Goal: Communication & Community: Answer question/provide support

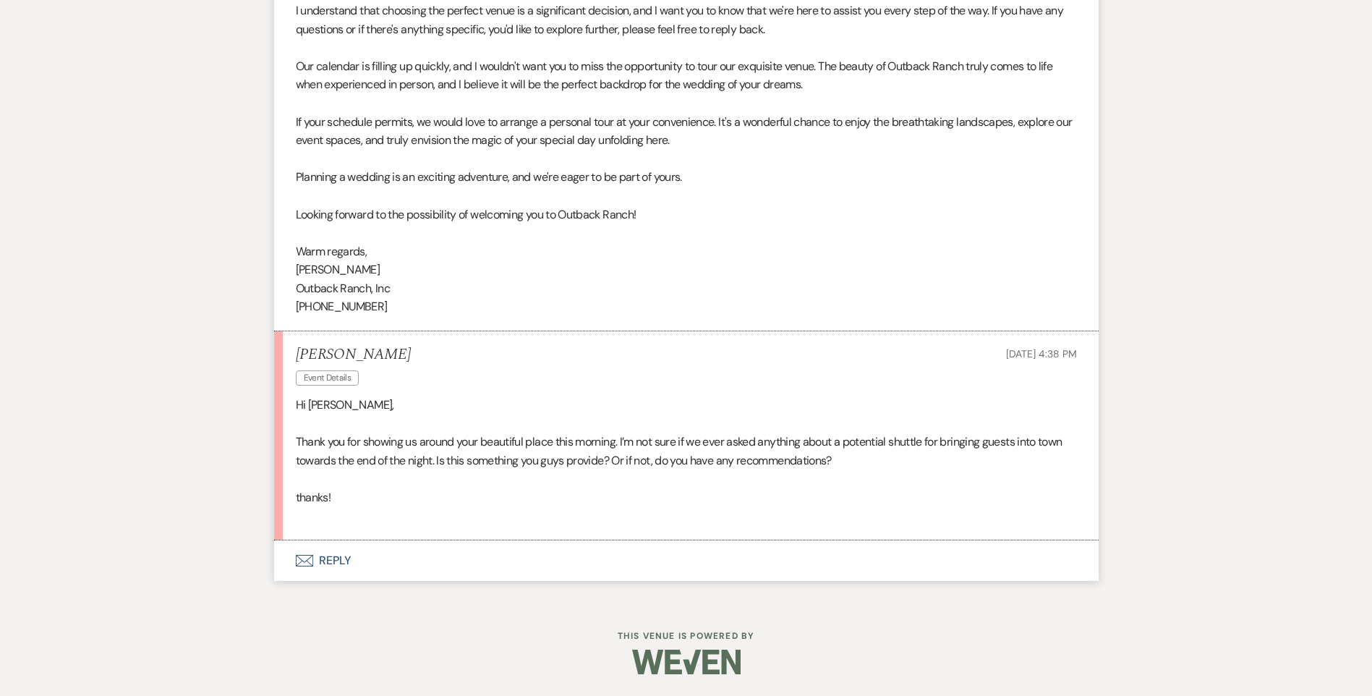
scroll to position [1799, 0]
click at [324, 579] on button "Envelope Reply" at bounding box center [686, 560] width 825 height 41
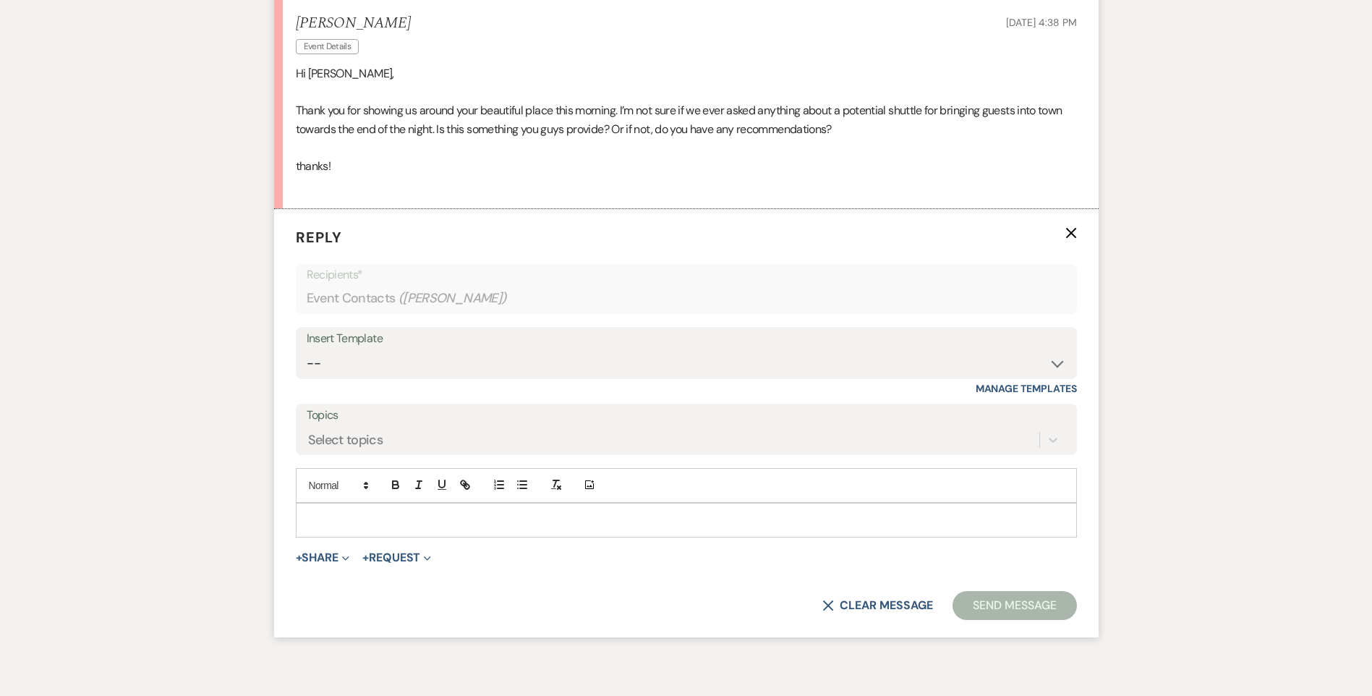
scroll to position [2160, 0]
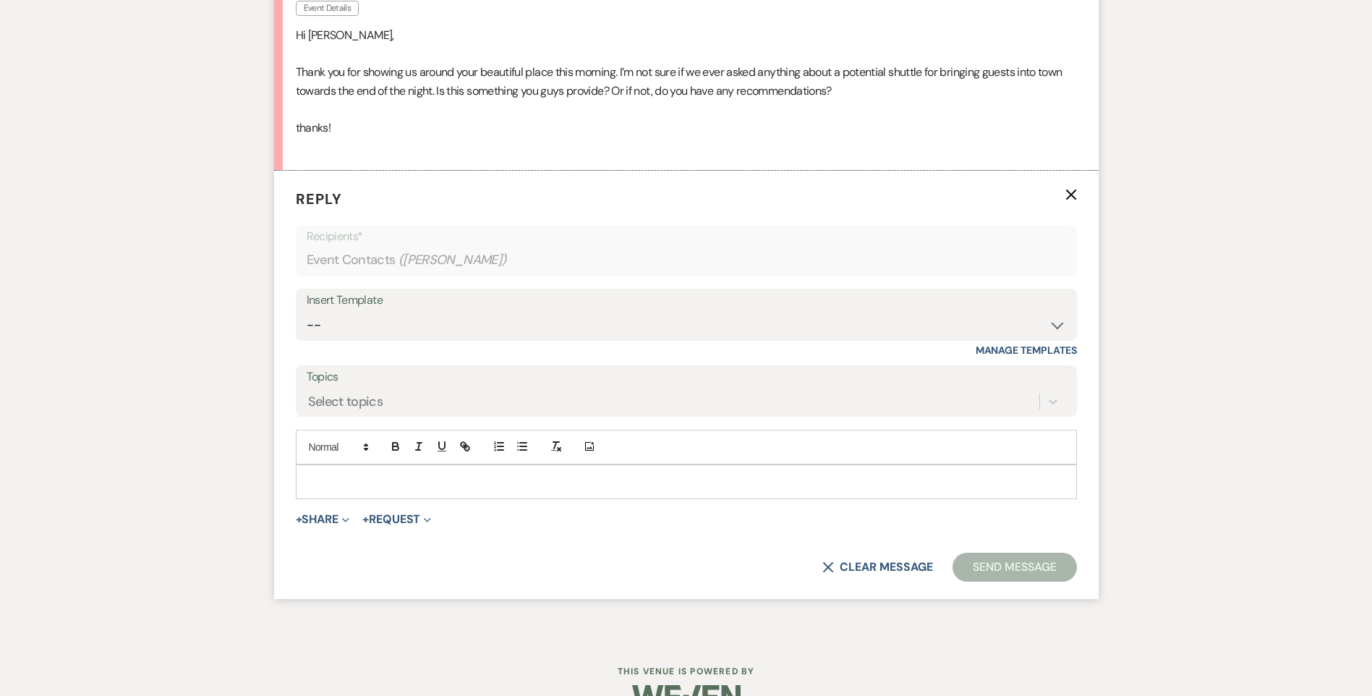
click at [335, 485] on div at bounding box center [687, 481] width 780 height 33
click at [417, 490] on p "You're welcome!!!" at bounding box center [686, 482] width 758 height 16
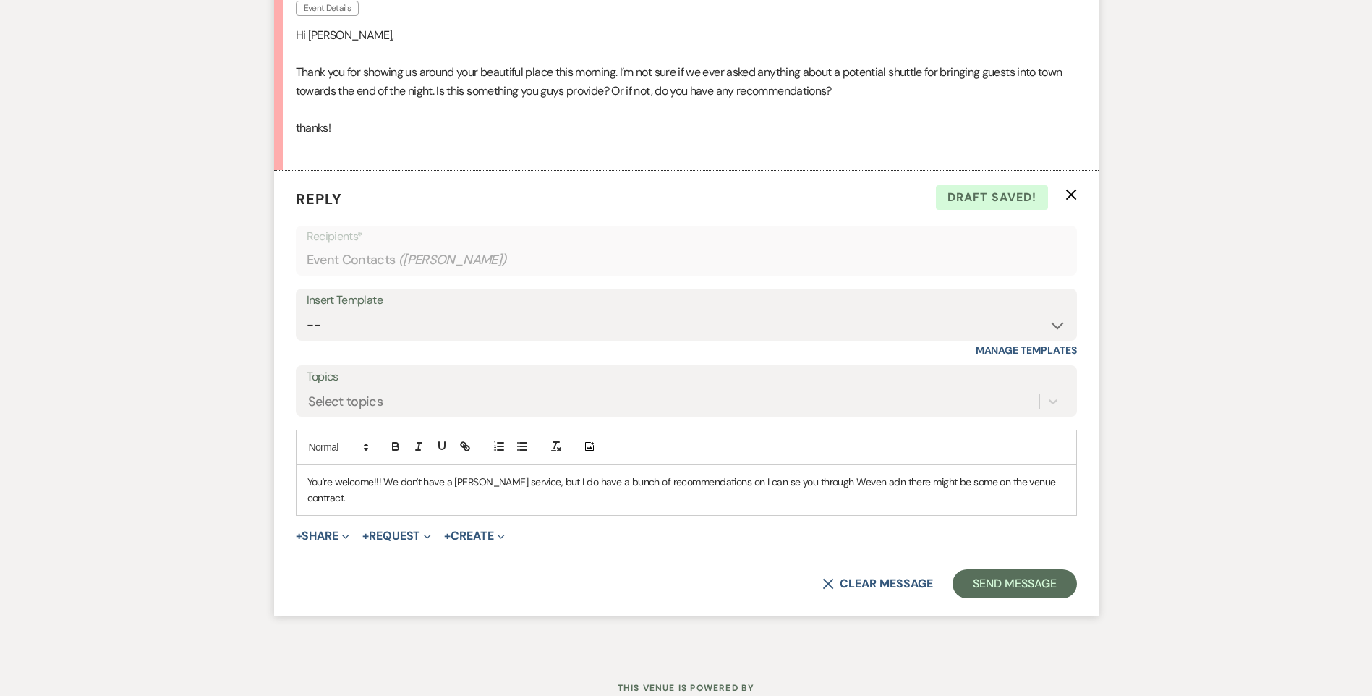
click at [647, 502] on p "You're welcome!!! We don't have a [PERSON_NAME] service, but I do have a bunch …" at bounding box center [686, 490] width 758 height 33
click at [866, 500] on p "You're welcome!!! We don't have a [PERSON_NAME] service, but I do have a bunch …" at bounding box center [686, 490] width 758 height 33
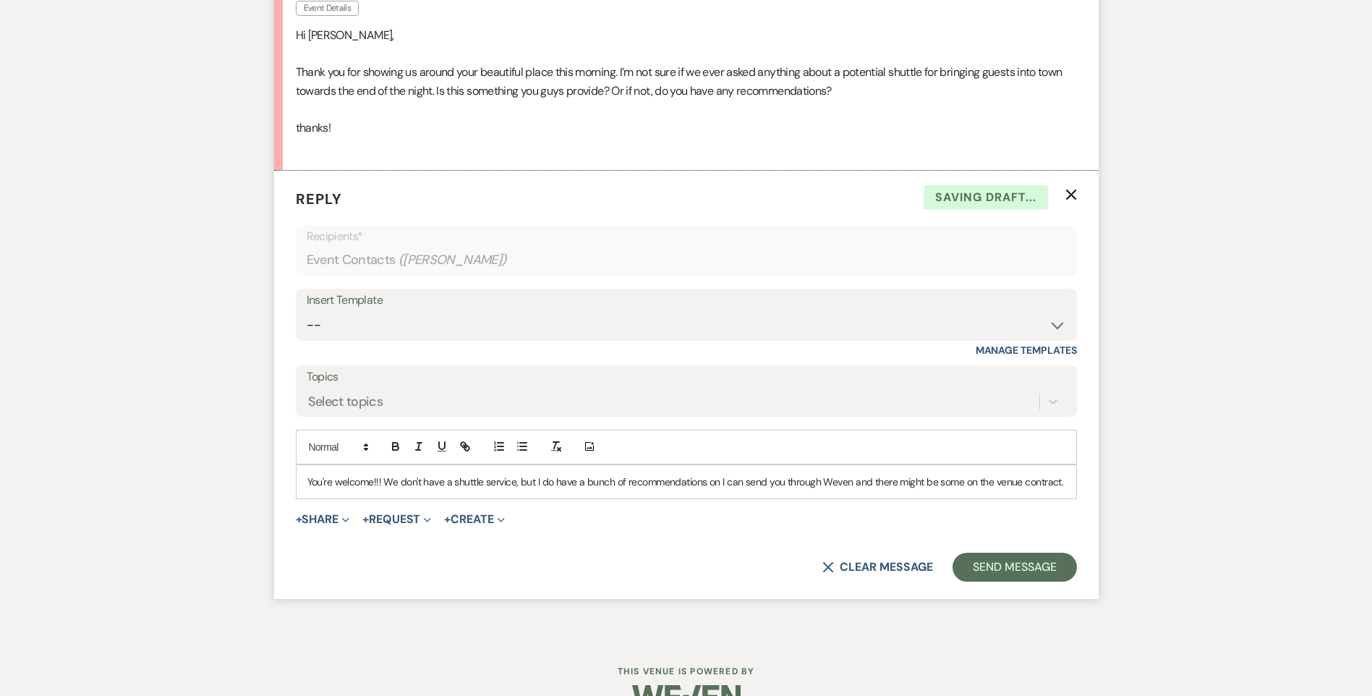
click at [557, 490] on p "You're welcome!!! We don't have a shuttle service, but I do have a bunch of rec…" at bounding box center [686, 482] width 758 height 16
click at [1065, 490] on p "You're welcome!!! We don't have a shuttle service, but I do have a bunch of rec…" at bounding box center [686, 482] width 758 height 16
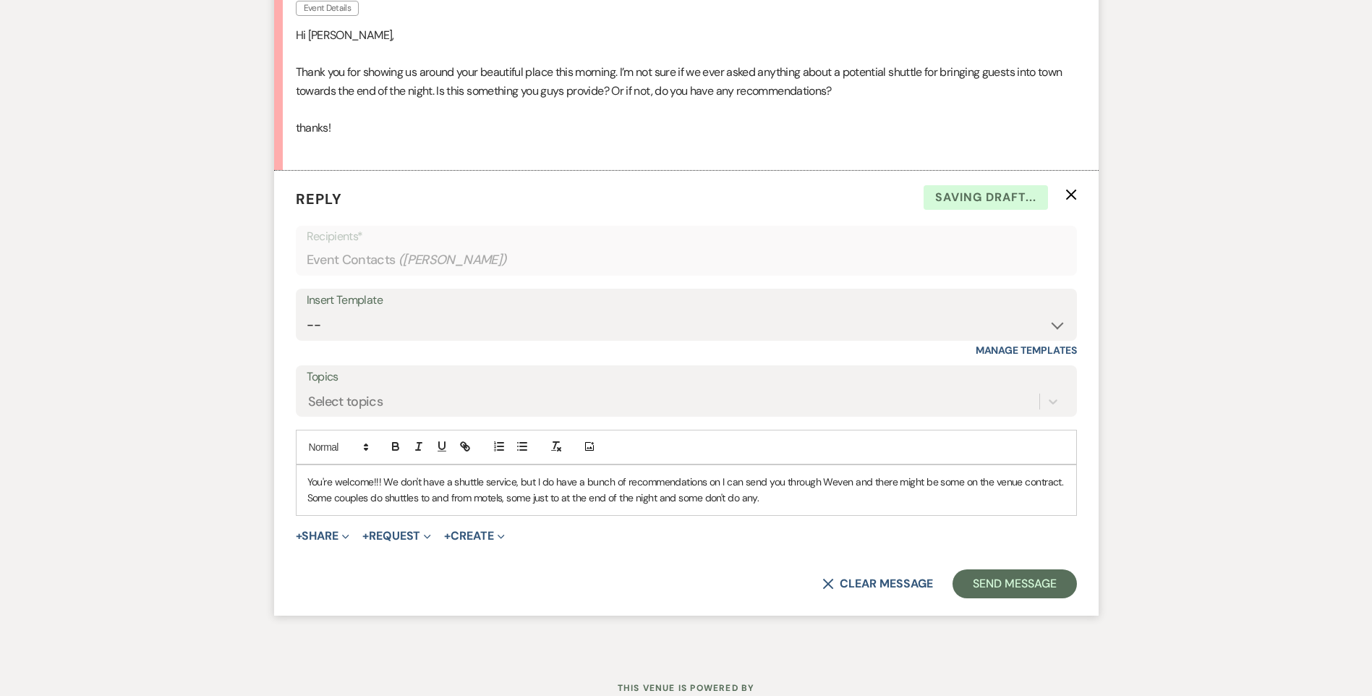
click at [777, 506] on p "You're welcome!!! We don't have a shuttle service, but I do have a bunch of rec…" at bounding box center [686, 490] width 758 height 33
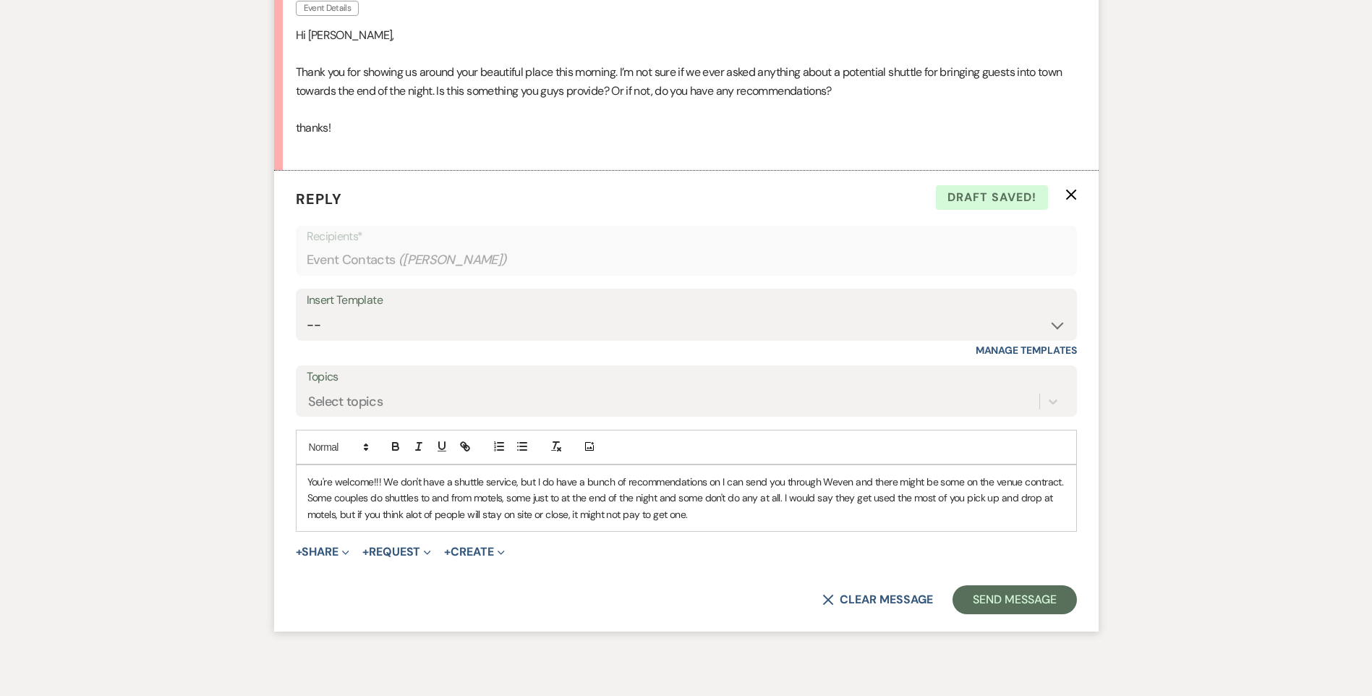
click at [722, 500] on p "You're welcome!!! We don't have a shuttle service, but I do have a bunch of rec…" at bounding box center [686, 498] width 758 height 48
click at [841, 522] on p "You're welcome!!! We don't have a shuttle service, but I do have a bunch of rec…" at bounding box center [686, 498] width 758 height 48
click at [981, 498] on p "You're welcome!!! We don't have a shuttle service, but I do have a bunch of rec…" at bounding box center [686, 498] width 758 height 48
click at [603, 516] on p "You're welcome!!! We don't have a shuttle service, but I do have a bunch of rec…" at bounding box center [686, 498] width 758 height 48
click at [690, 512] on p "You're welcome!!! We don't have a shuttle service, but I do have a bunch of rec…" at bounding box center [686, 498] width 758 height 48
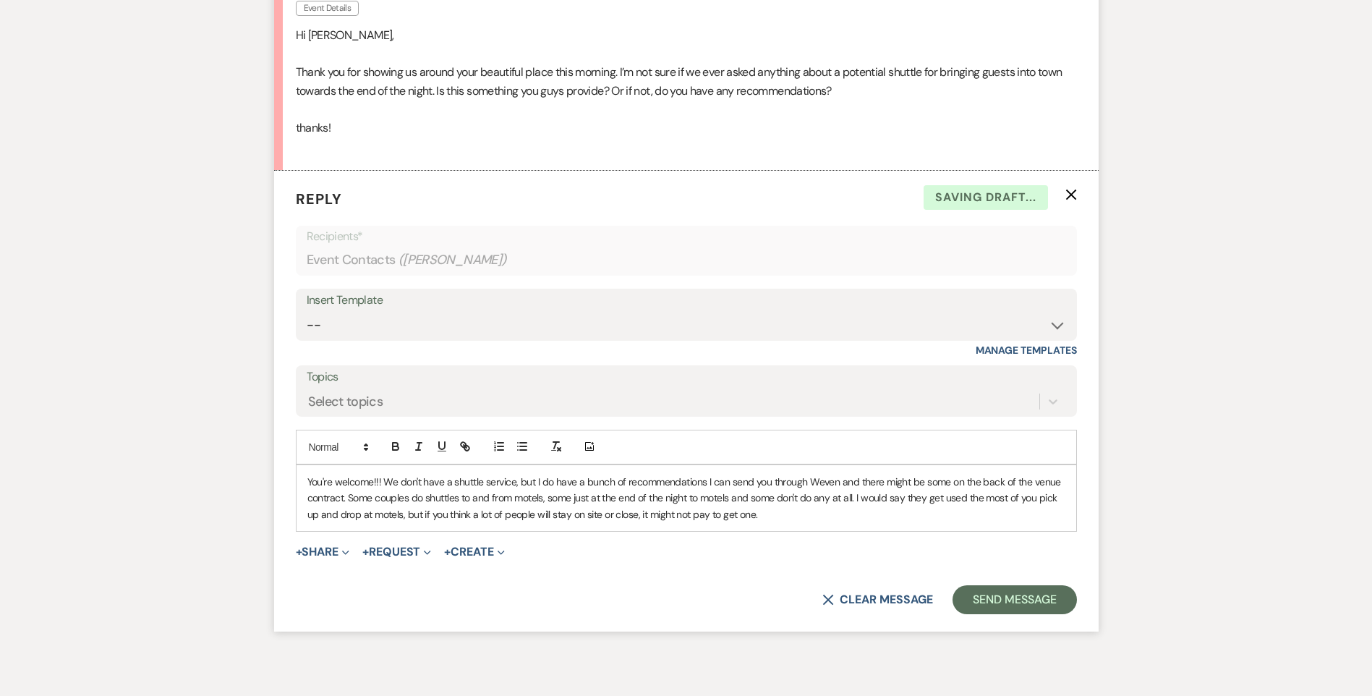
click at [786, 522] on p "You're welcome!!! We don't have a shuttle service, but I do have a bunch of rec…" at bounding box center [686, 498] width 758 height 48
click at [342, 519] on p "You're welcome!!! We don't have a shuttle service, but I do have a bunch of rec…" at bounding box center [686, 498] width 758 height 48
click at [313, 522] on p "You're welcome!!! We don't have a shuttle service, but I do have a bunch of rec…" at bounding box center [686, 498] width 758 height 48
click at [1014, 516] on p "You're welcome!!! We don't have a shuttle service, but I do have a bunch of rec…" at bounding box center [686, 498] width 758 height 48
drag, startPoint x: 637, startPoint y: 532, endPoint x: 644, endPoint y: 553, distance: 22.0
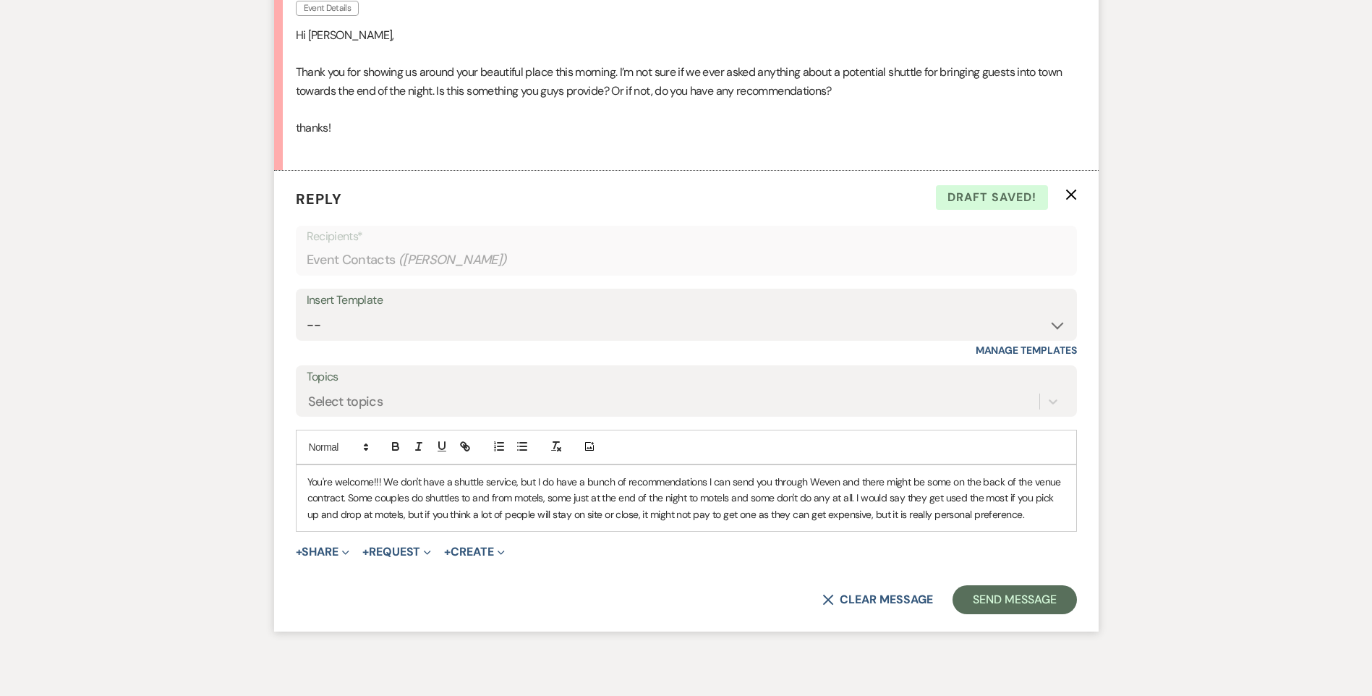
click at [637, 522] on p "You're welcome!!! We don't have a shuttle service, but I do have a bunch of rec…" at bounding box center [686, 498] width 758 height 48
click at [1042, 522] on p "You're welcome!!! We don't have a shuttle service, but I do have a bunch of rec…" at bounding box center [686, 498] width 758 height 48
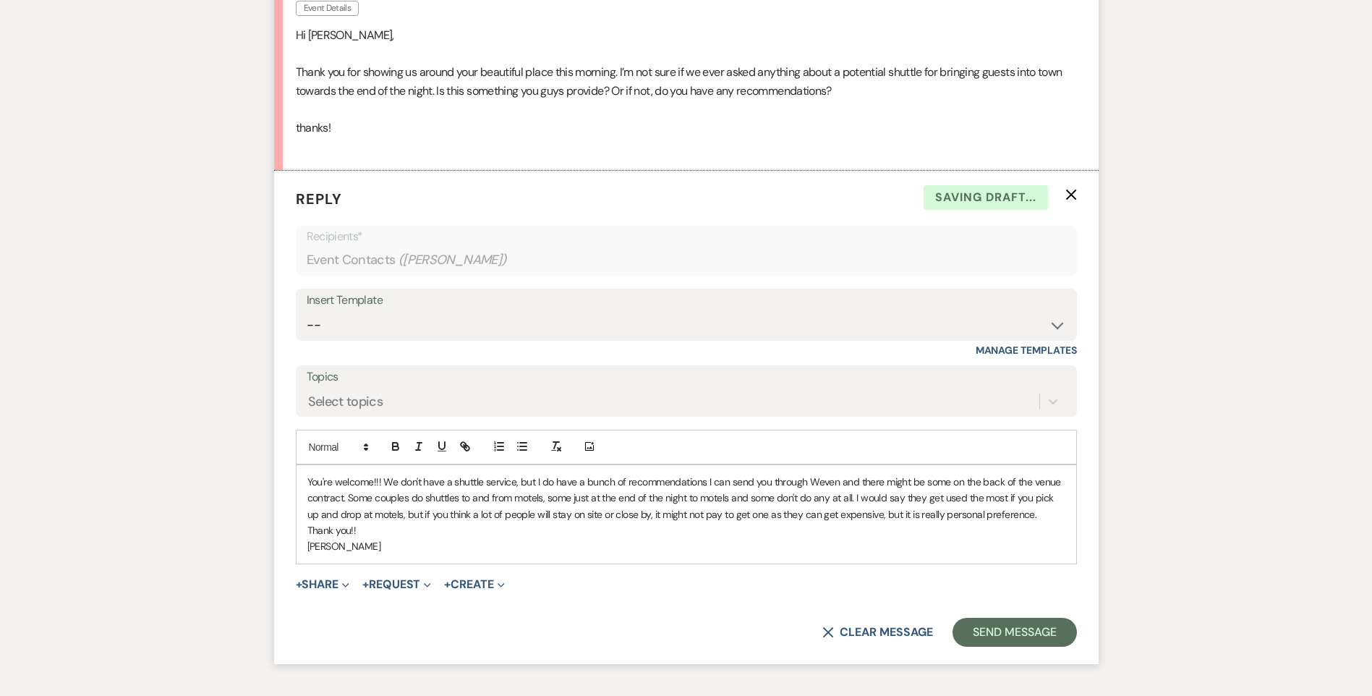
click at [382, 554] on p "[PERSON_NAME]" at bounding box center [686, 546] width 758 height 16
click at [993, 647] on button "Send Message" at bounding box center [1015, 632] width 124 height 29
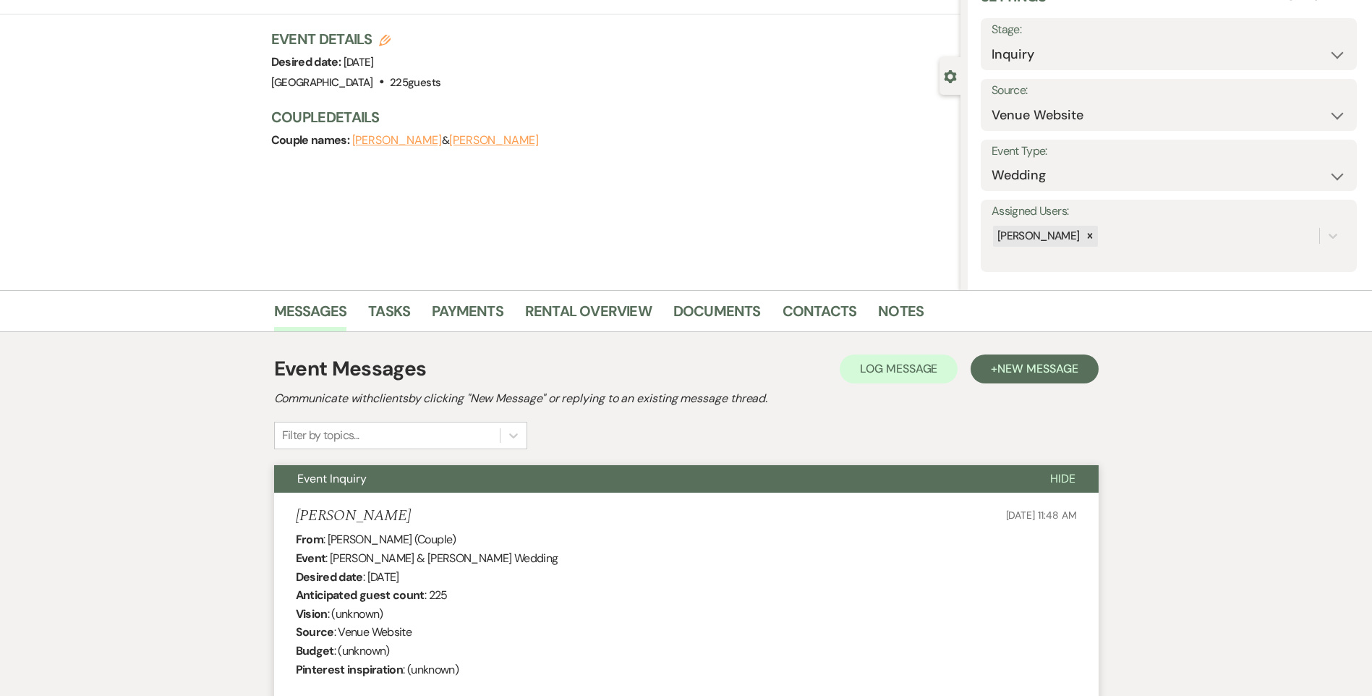
scroll to position [0, 0]
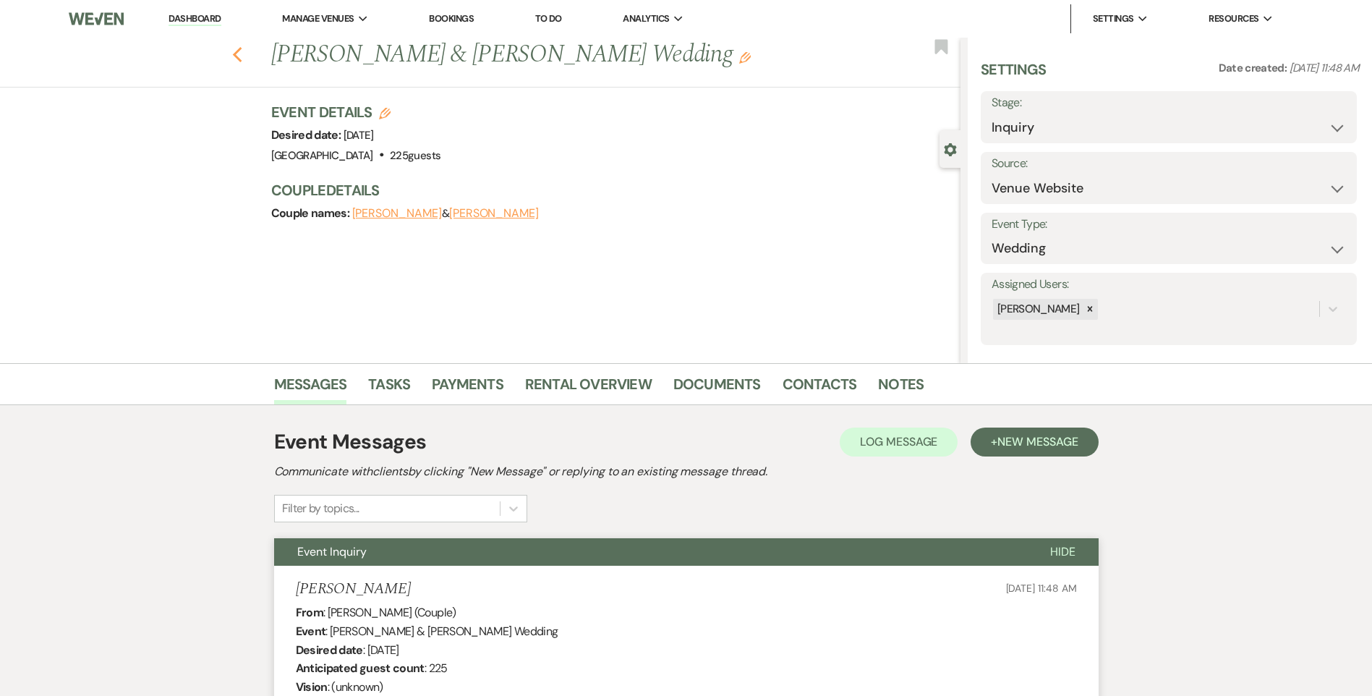
click at [241, 47] on icon "Previous" at bounding box center [237, 54] width 11 height 17
